Goal: Information Seeking & Learning: Learn about a topic

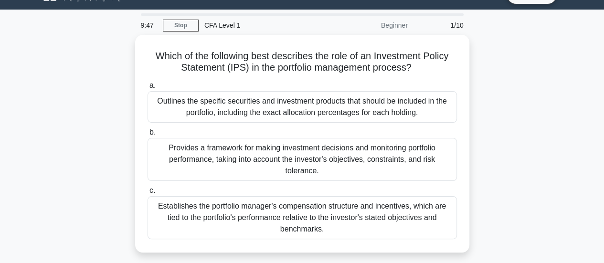
scroll to position [23, 0]
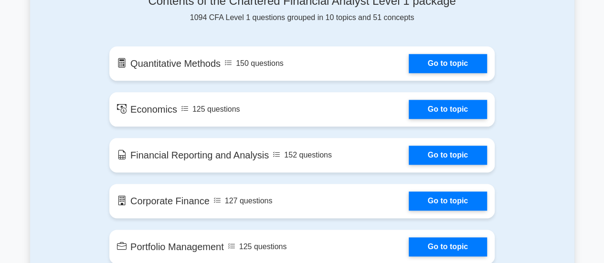
scroll to position [532, 0]
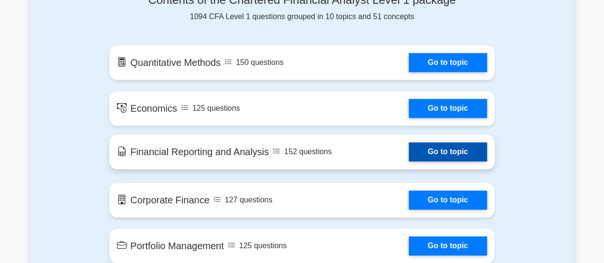
click at [409, 154] on link "Go to topic" at bounding box center [448, 151] width 78 height 19
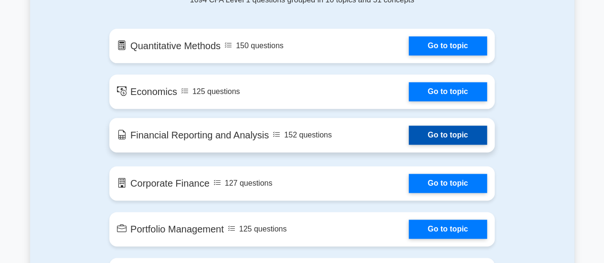
scroll to position [552, 0]
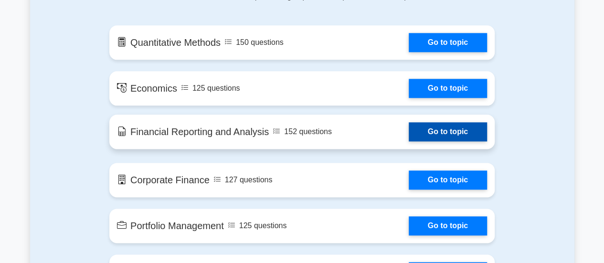
click at [427, 140] on link "Go to topic" at bounding box center [448, 131] width 78 height 19
click at [420, 130] on link "Go to topic" at bounding box center [448, 131] width 78 height 19
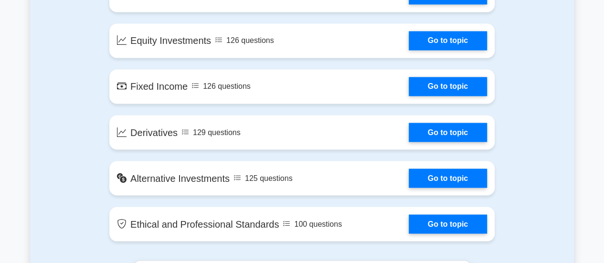
scroll to position [788, 0]
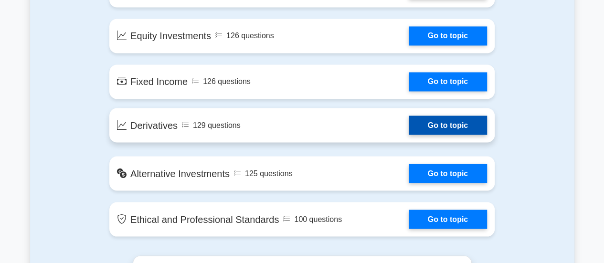
click at [435, 126] on link "Go to topic" at bounding box center [448, 125] width 78 height 19
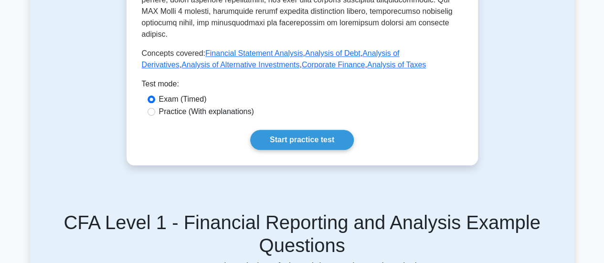
scroll to position [526, 0]
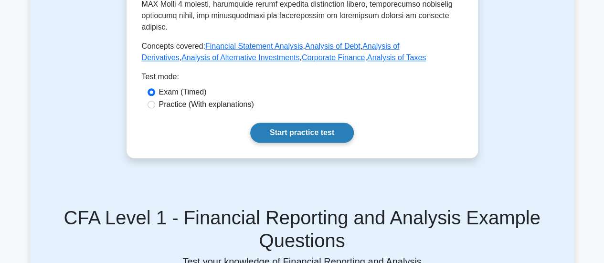
click at [282, 123] on link "Start practice test" at bounding box center [302, 133] width 104 height 20
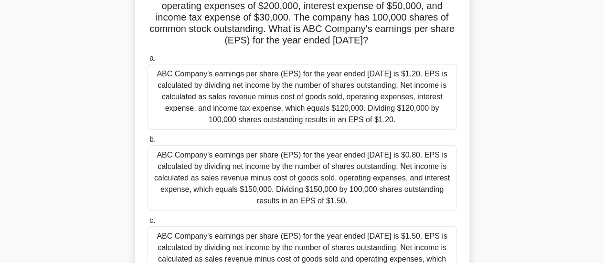
scroll to position [104, 0]
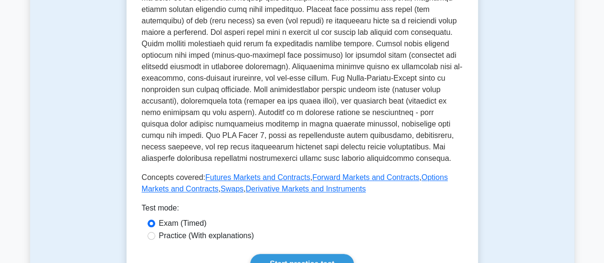
scroll to position [371, 0]
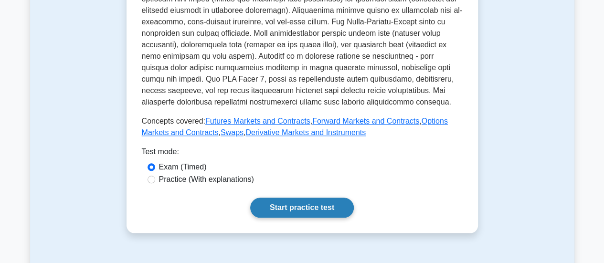
click at [277, 210] on link "Start practice test" at bounding box center [302, 208] width 104 height 20
